Goal: Register for event/course

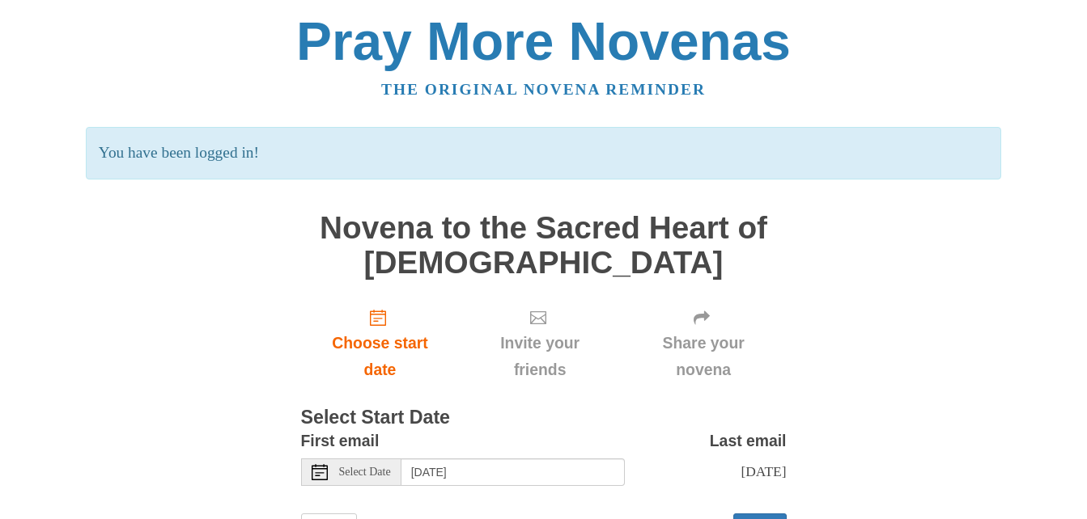
scroll to position [90, 0]
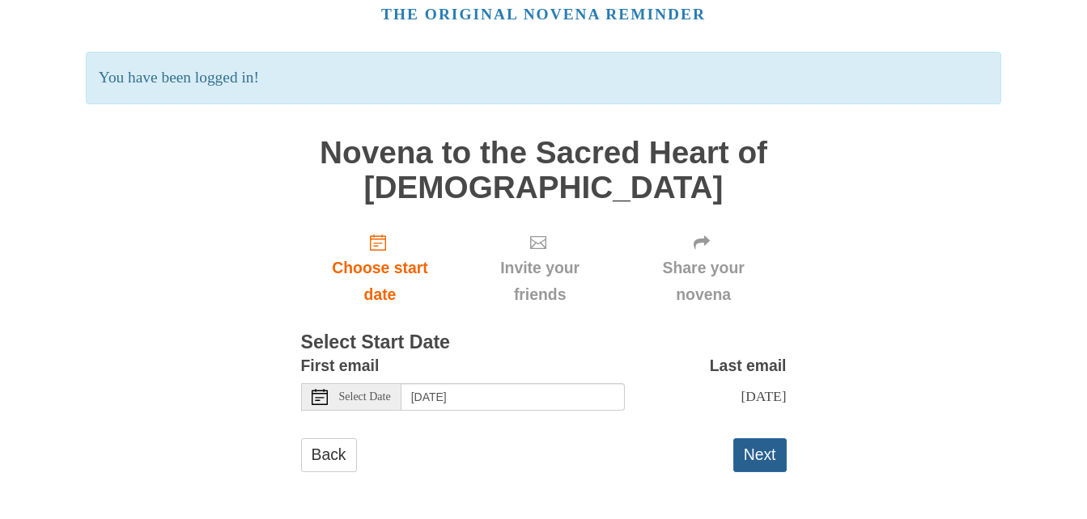
click at [760, 451] on button "Next" at bounding box center [759, 455] width 53 height 33
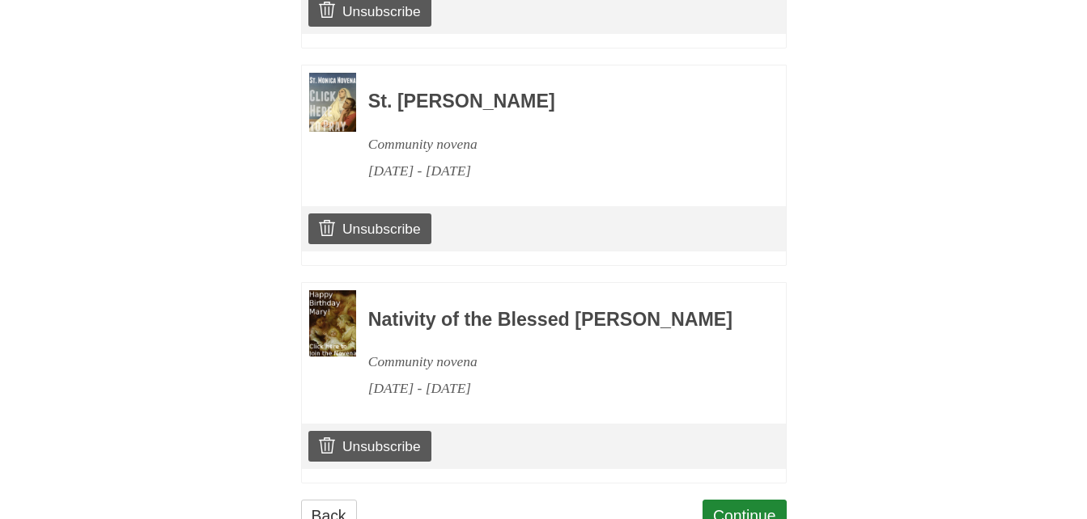
scroll to position [2179, 0]
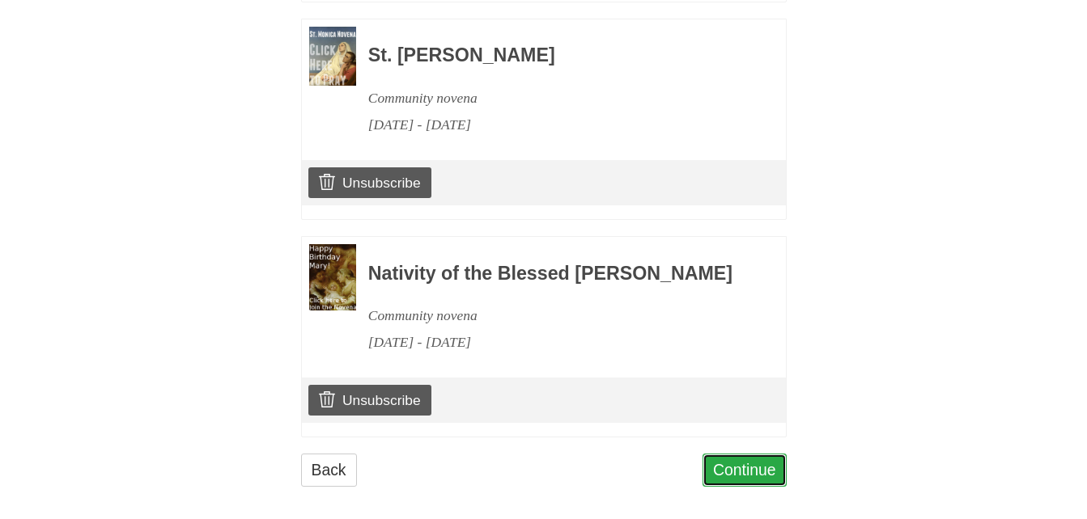
click at [766, 454] on link "Continue" at bounding box center [744, 470] width 84 height 33
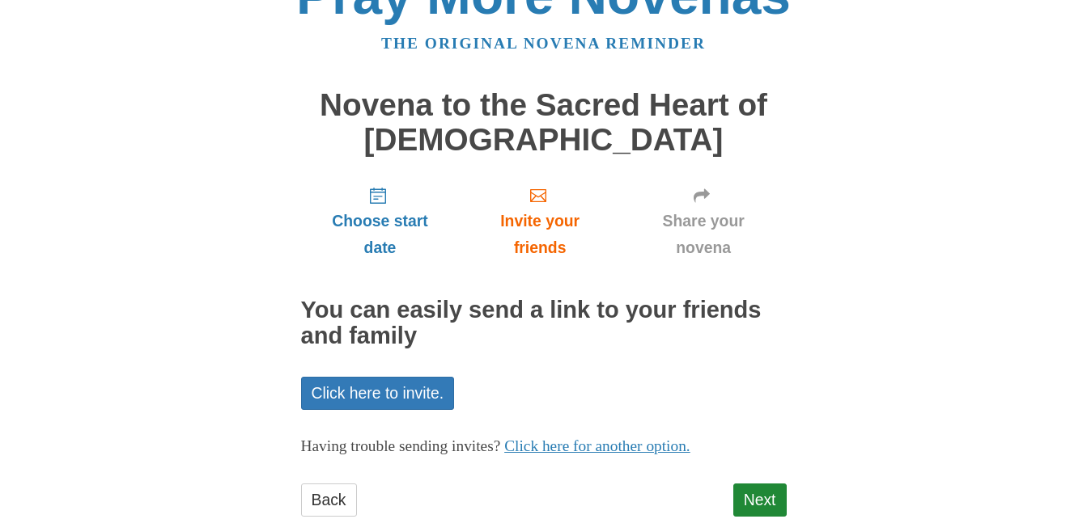
scroll to position [91, 0]
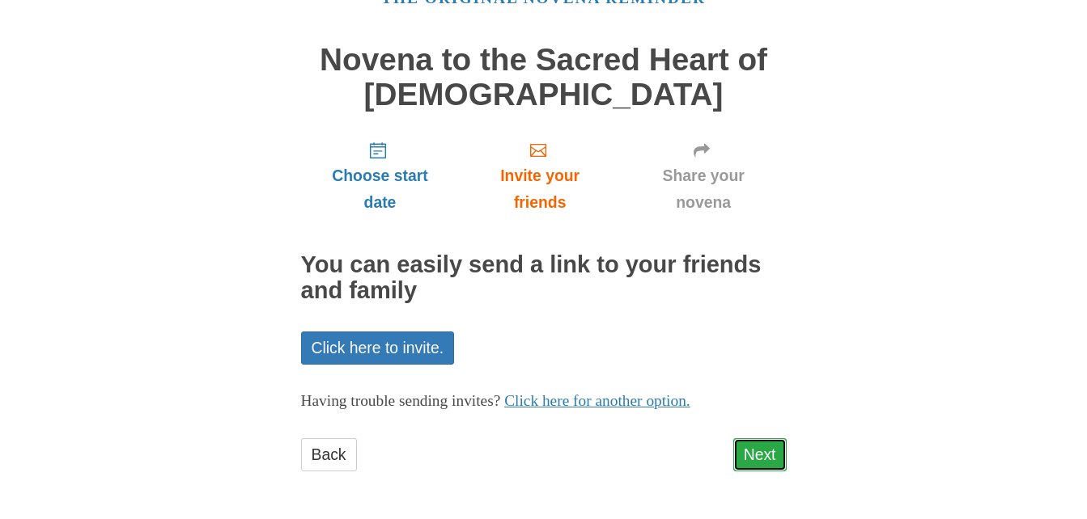
click at [770, 454] on link "Next" at bounding box center [759, 455] width 53 height 33
